Goal: Use online tool/utility: Utilize a website feature to perform a specific function

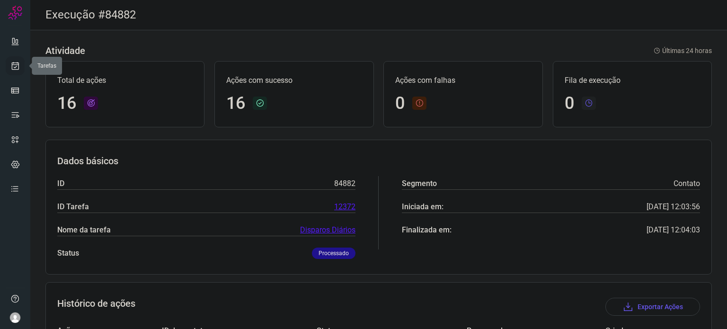
click at [16, 65] on icon at bounding box center [15, 65] width 10 height 9
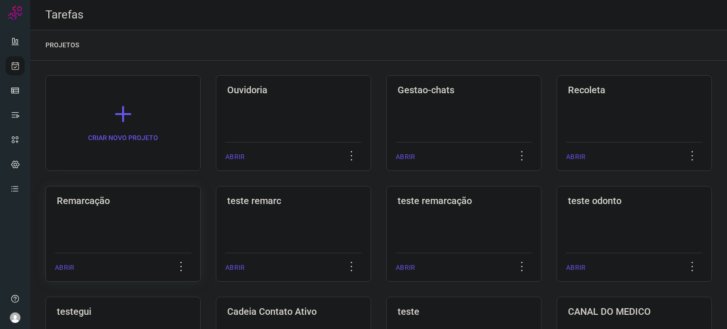
click at [184, 229] on div "Remarcação ABRIR" at bounding box center [122, 234] width 155 height 96
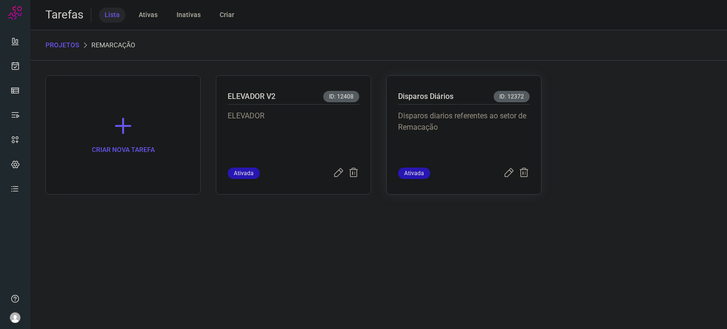
click at [469, 143] on p "Disparos diarios referentes ao setor de Remacação" at bounding box center [464, 133] width 132 height 47
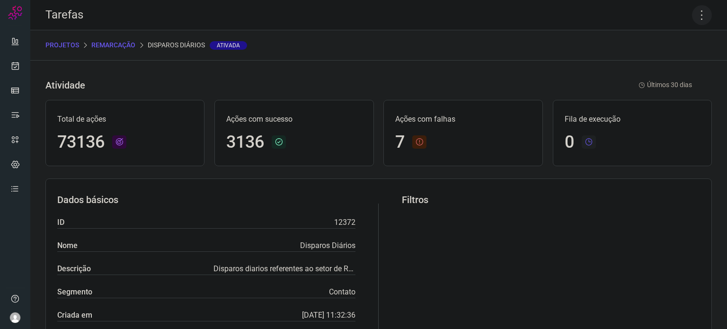
click at [693, 14] on icon at bounding box center [702, 15] width 20 height 20
click at [677, 69] on li "Executar" at bounding box center [661, 61] width 86 height 15
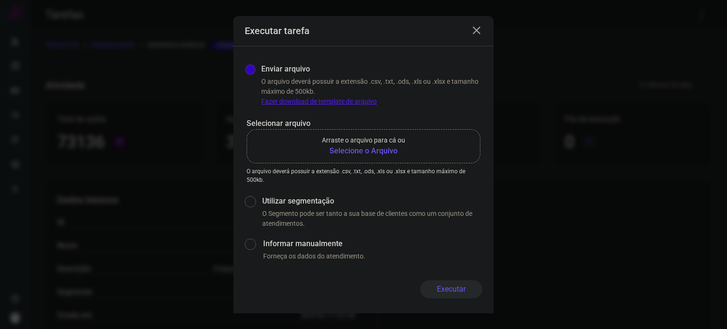
click at [394, 147] on b "Selecione o Arquivo" at bounding box center [363, 150] width 83 height 11
click at [0, 0] on input "Arraste o arquivo para cá ou Selecione o Arquivo" at bounding box center [0, 0] width 0 height 0
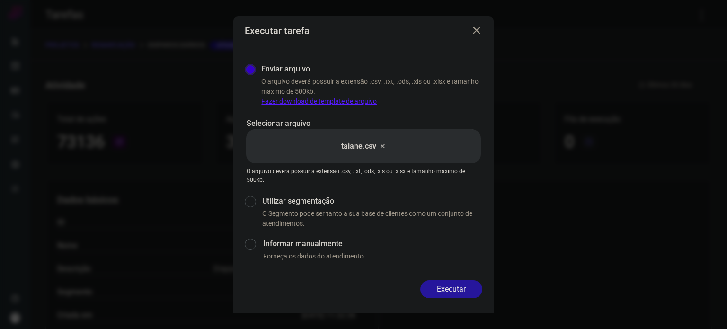
click at [466, 286] on button "Executar" at bounding box center [452, 289] width 62 height 18
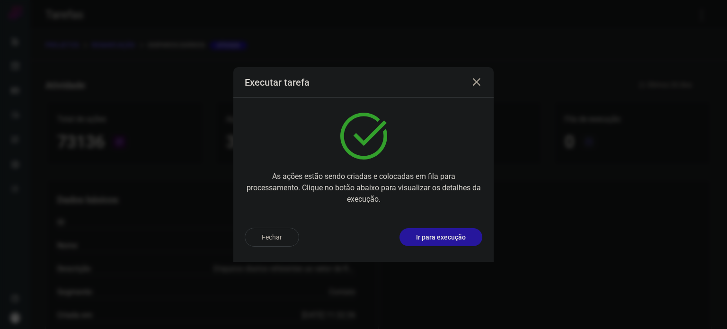
click at [457, 234] on p "Ir para execução" at bounding box center [441, 238] width 50 height 10
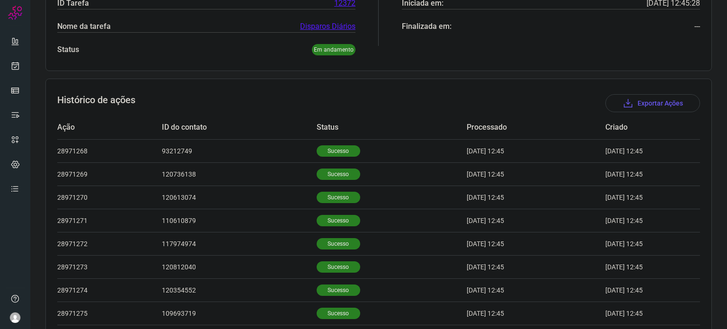
scroll to position [293, 0]
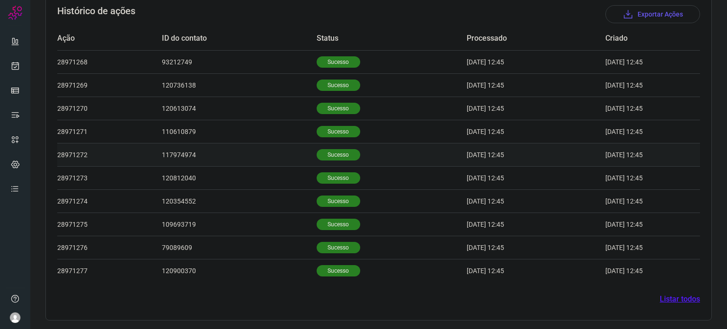
click at [336, 149] on p "Sucesso" at bounding box center [339, 154] width 44 height 11
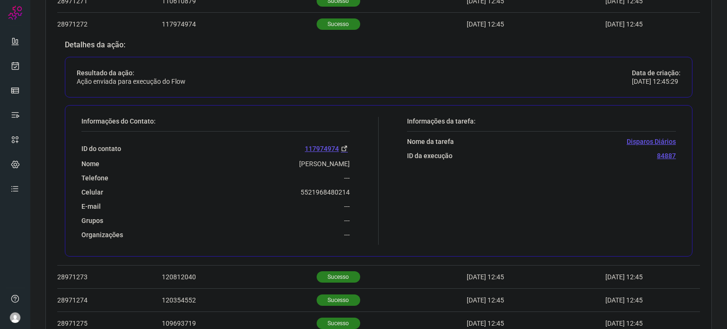
scroll to position [443, 0]
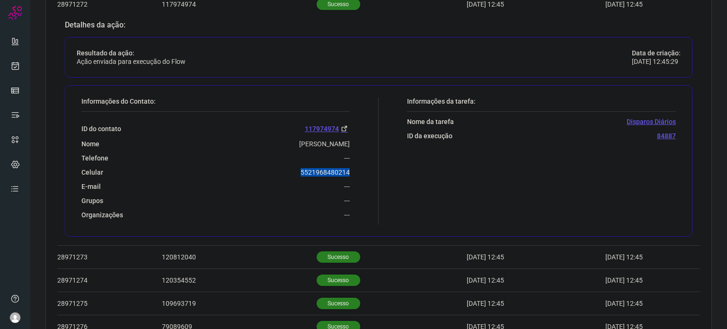
drag, startPoint x: 297, startPoint y: 170, endPoint x: 354, endPoint y: 164, distance: 57.2
click at [354, 164] on div "Informações do Contato: ID do contato [PHONE_NUMBER] Nome [PERSON_NAME] --- Cel…" at bounding box center [228, 161] width 302 height 128
copy p "5521968480214"
